Goal: Complete application form

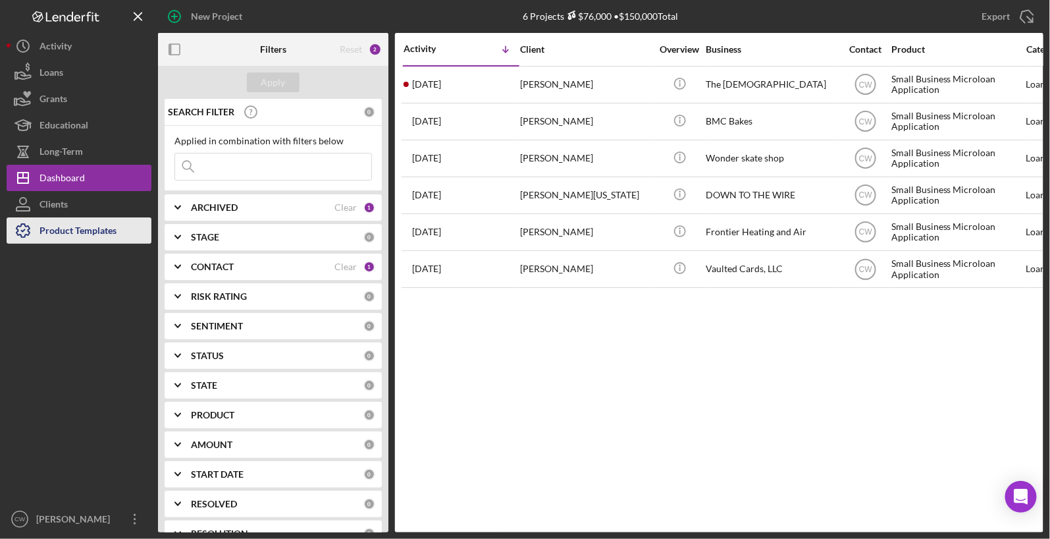
click at [76, 232] on div "Product Templates" at bounding box center [78, 232] width 77 height 30
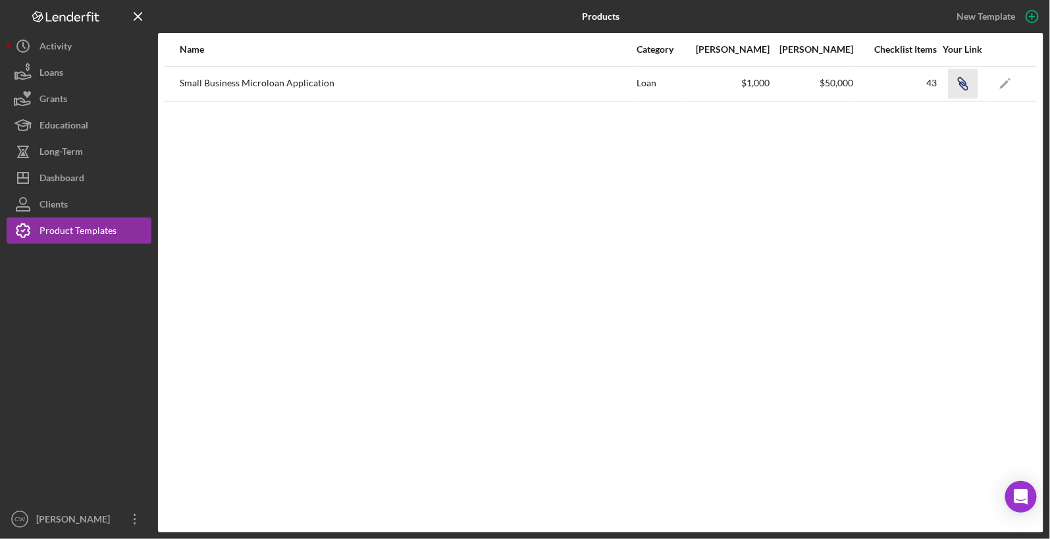
click at [962, 82] on icon "button" at bounding box center [964, 86] width 8 height 8
click at [964, 85] on icon "button" at bounding box center [962, 82] width 8 height 8
click at [967, 82] on icon "Icon/Link" at bounding box center [963, 83] width 30 height 30
click at [73, 40] on button "Icon/History Activity" at bounding box center [79, 46] width 145 height 26
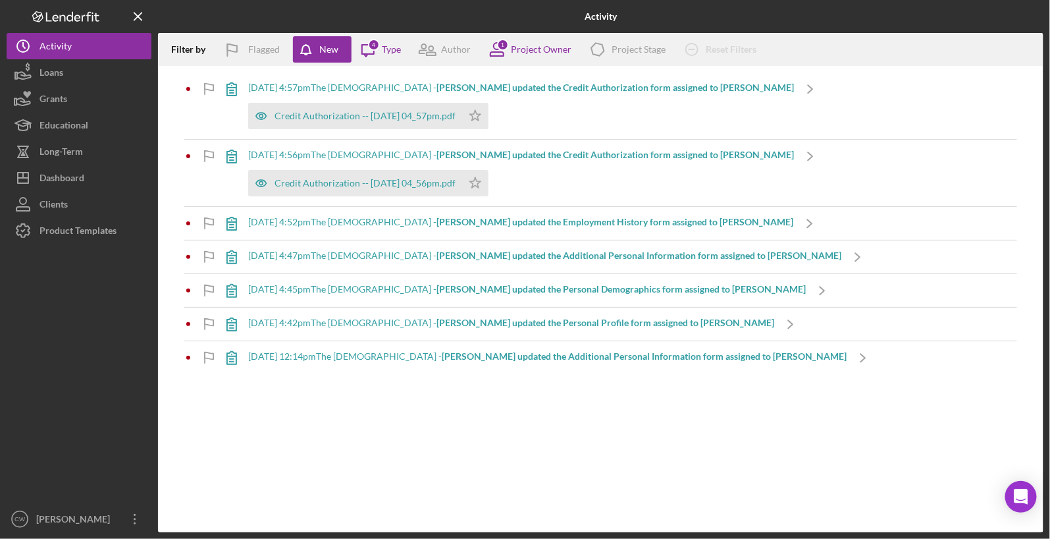
click at [624, 352] on b "Elizabeth P. updated the Additional Personal Information form assigned to Eliza…" at bounding box center [644, 355] width 405 height 11
